Goal: Transaction & Acquisition: Purchase product/service

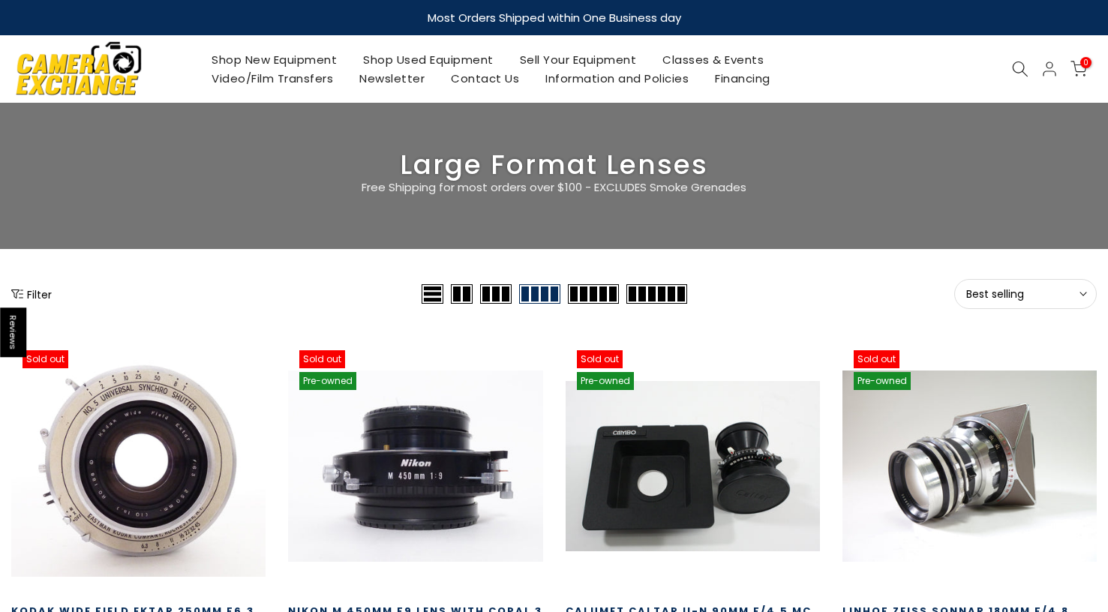
click at [46, 295] on button "Filter" at bounding box center [31, 293] width 40 height 15
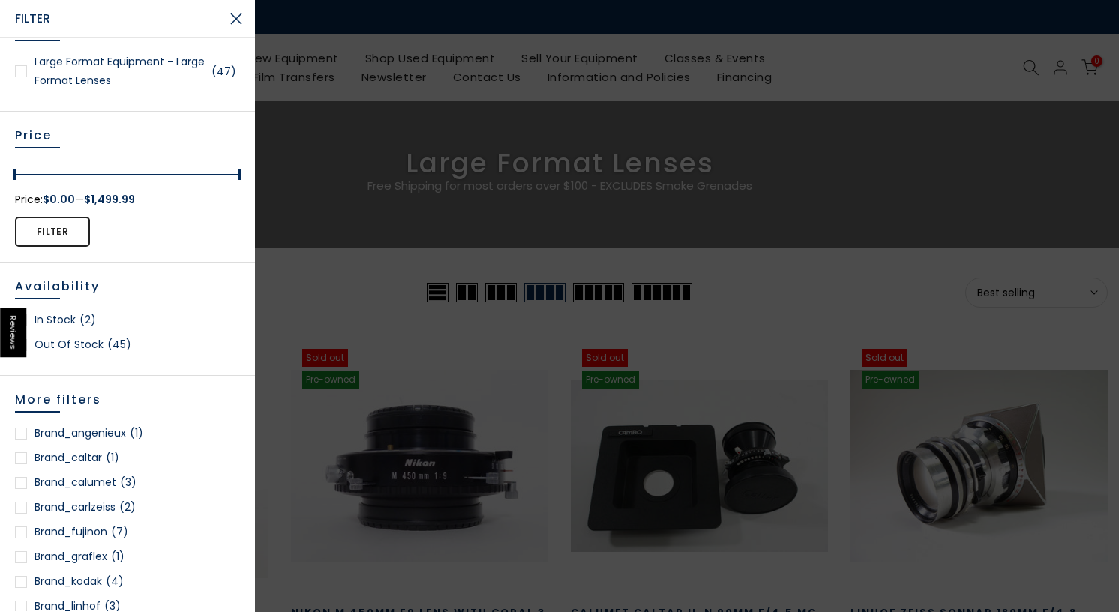
scroll to position [300, 0]
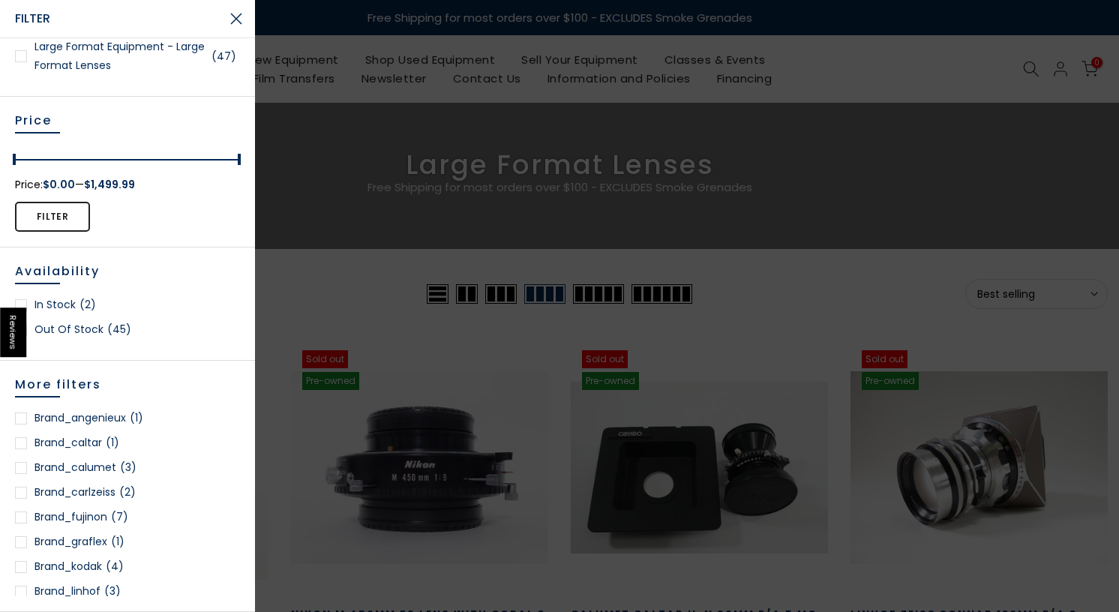
click at [22, 304] on div at bounding box center [21, 305] width 12 height 12
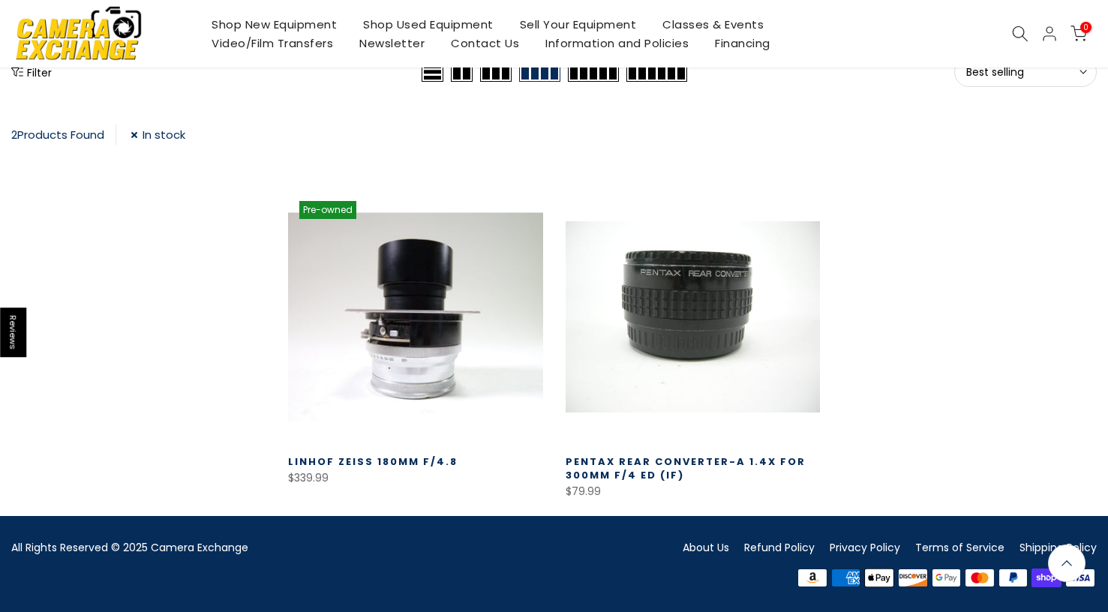
scroll to position [220, 0]
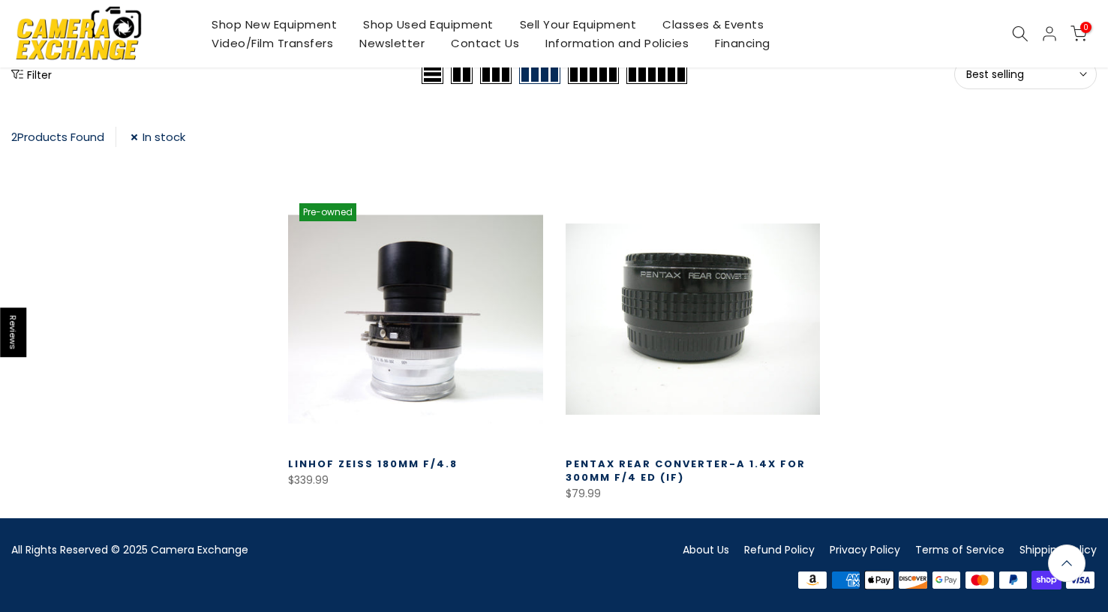
click at [395, 334] on link at bounding box center [415, 319] width 254 height 254
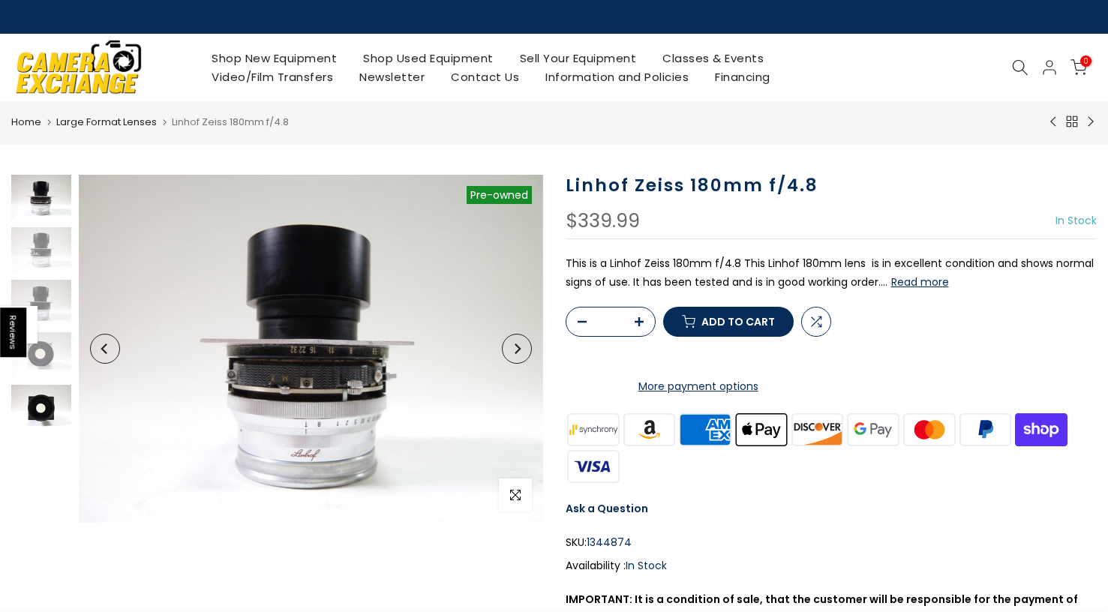
click at [50, 416] on img at bounding box center [41, 407] width 60 height 45
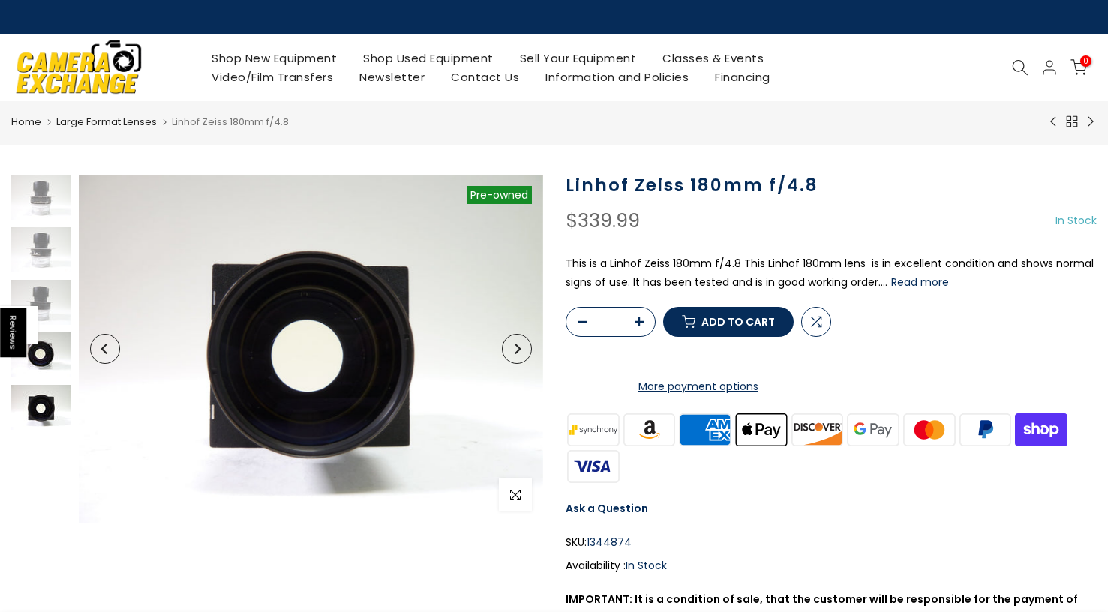
click at [35, 359] on img at bounding box center [41, 354] width 60 height 45
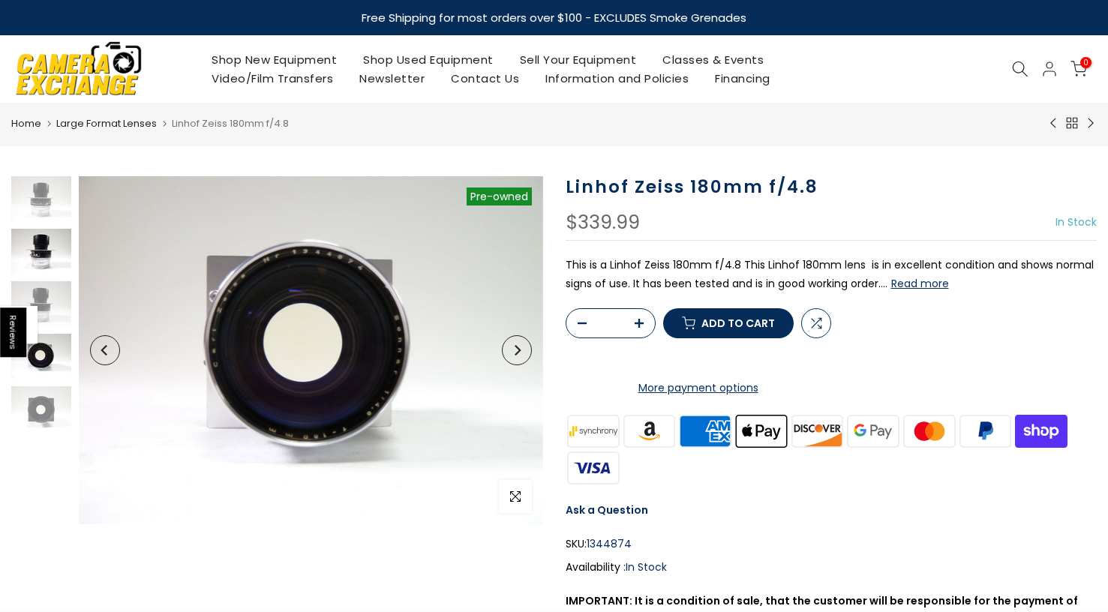
click at [38, 248] on img at bounding box center [41, 251] width 60 height 45
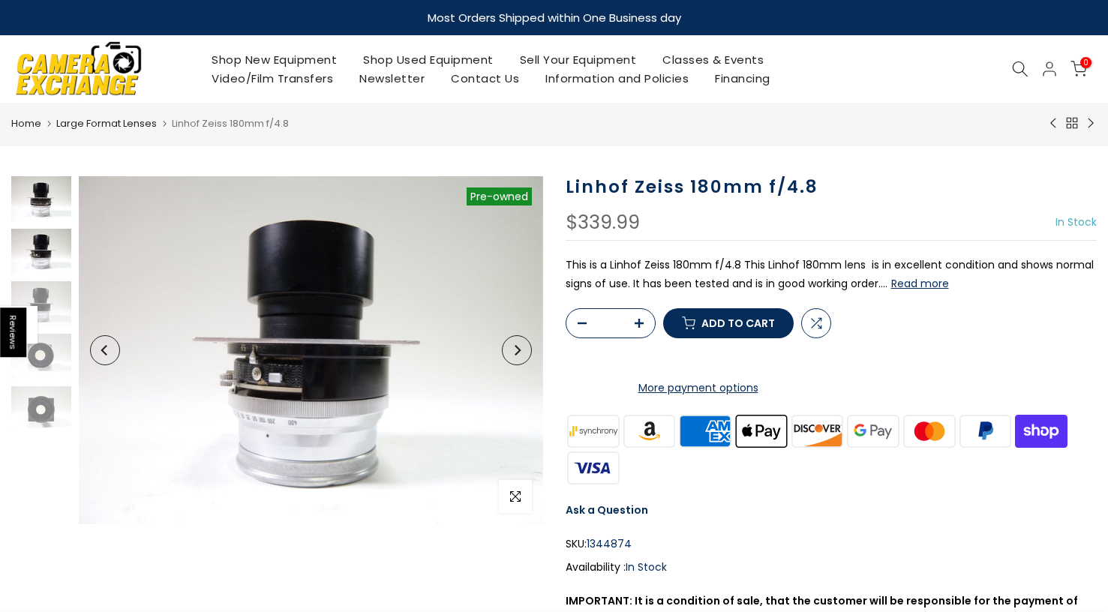
click at [40, 202] on img at bounding box center [41, 198] width 60 height 45
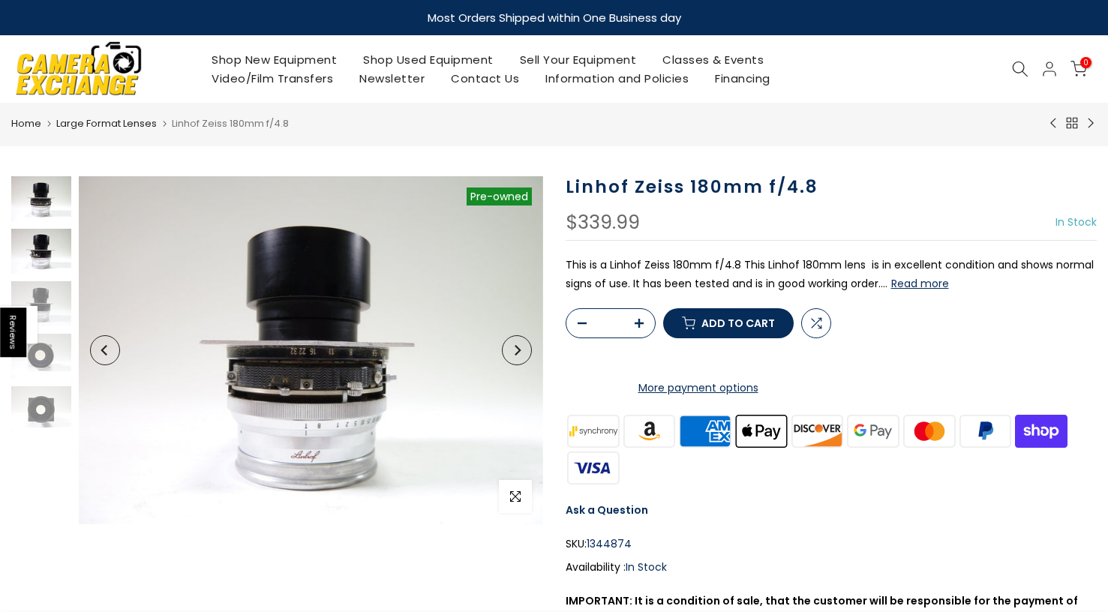
click at [46, 255] on img at bounding box center [41, 251] width 60 height 45
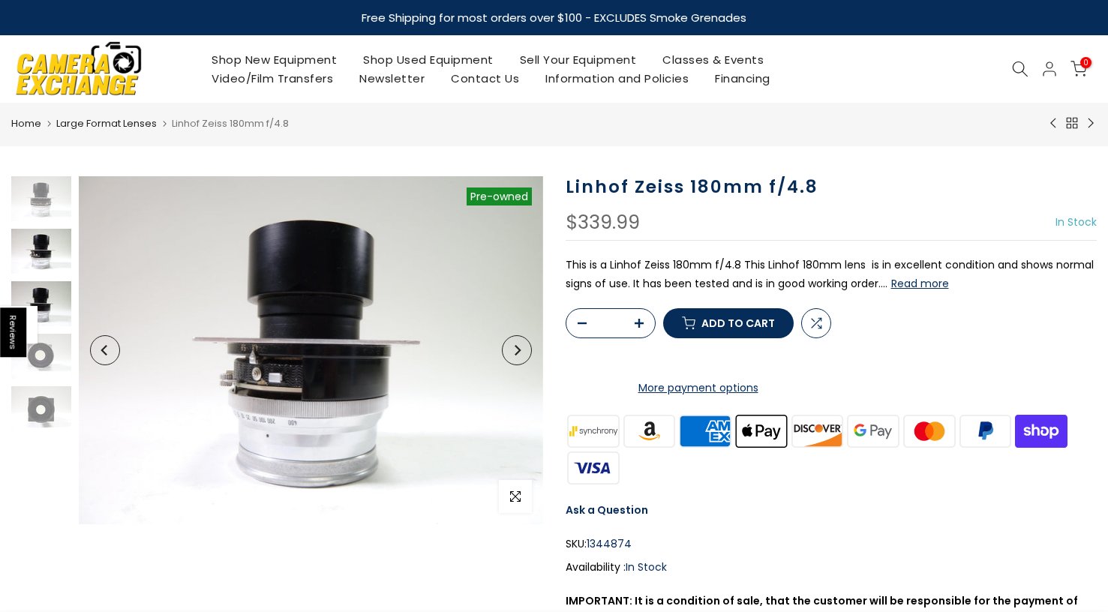
click at [56, 301] on img at bounding box center [41, 303] width 60 height 45
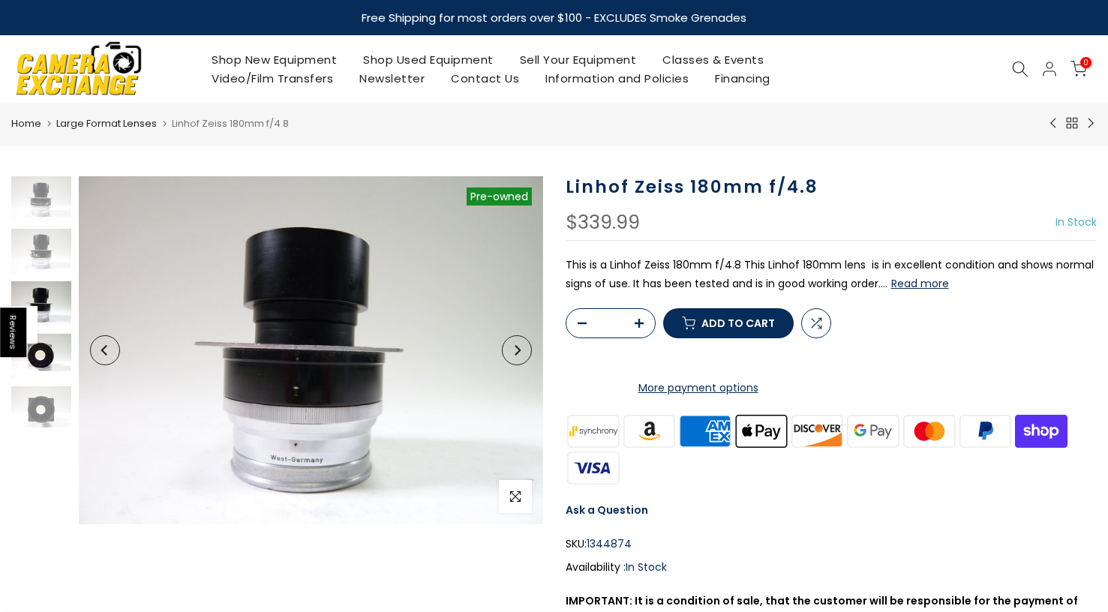
click at [56, 361] on img at bounding box center [41, 356] width 60 height 45
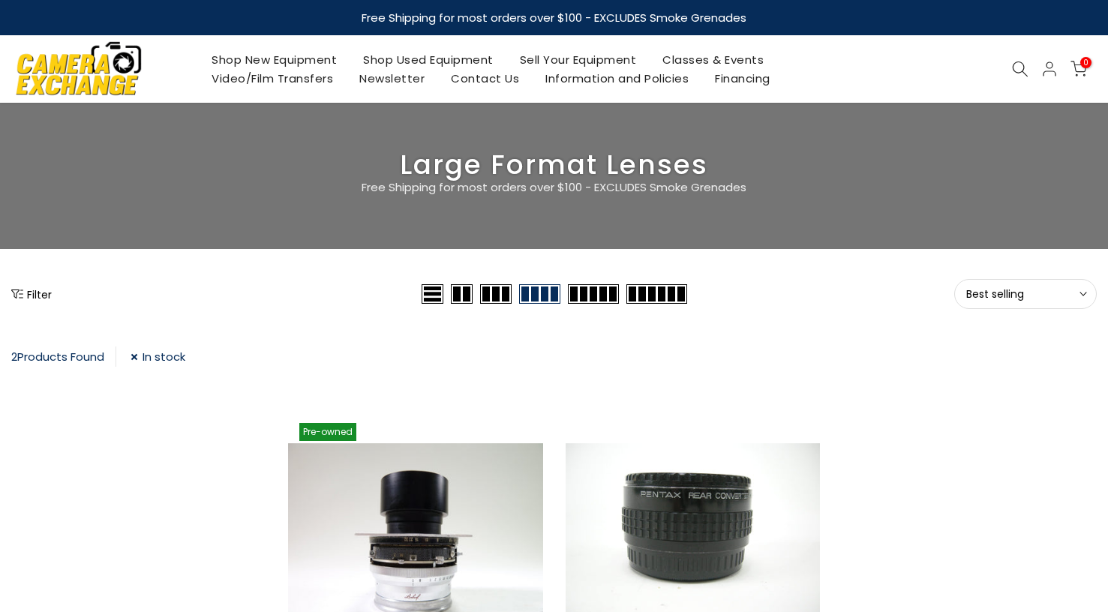
scroll to position [221, 0]
